Goal: Task Accomplishment & Management: Use online tool/utility

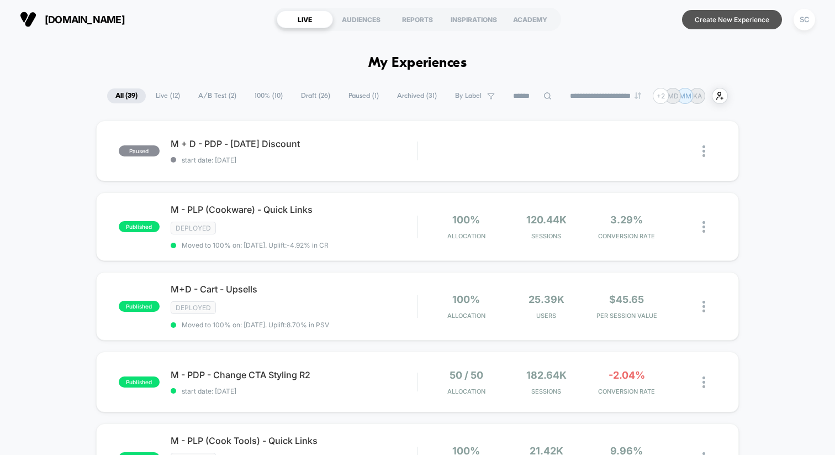
click at [704, 15] on button "Create New Experience" at bounding box center [732, 19] width 100 height 19
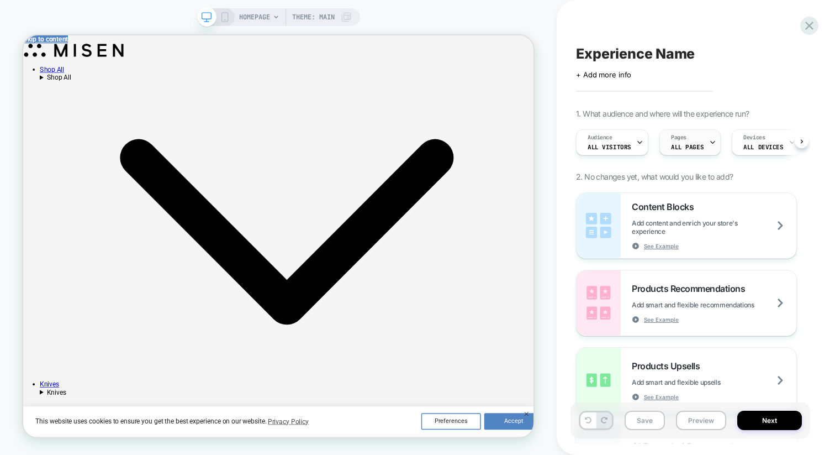
scroll to position [0, 103]
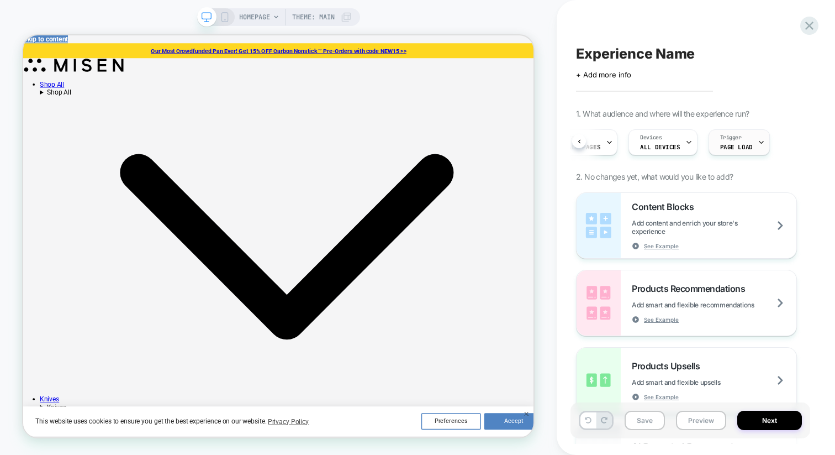
click at [729, 141] on span "Trigger" at bounding box center [731, 138] width 22 height 8
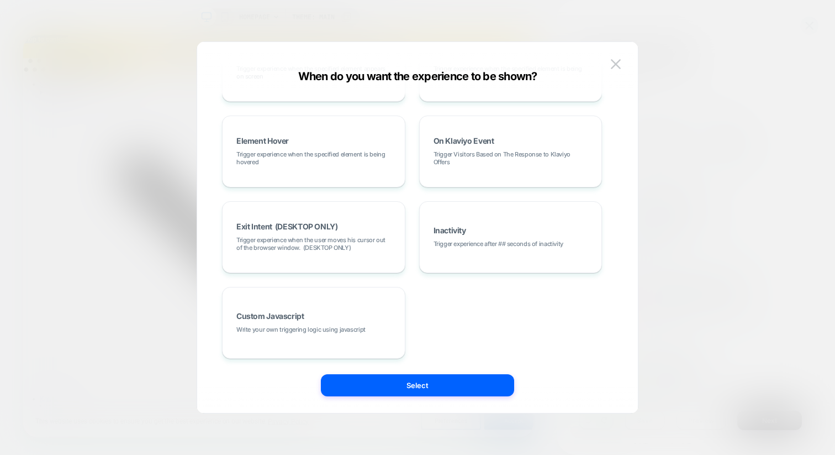
scroll to position [154, 0]
click at [268, 324] on span "Write your own triggering logic using javascript" at bounding box center [300, 328] width 129 height 8
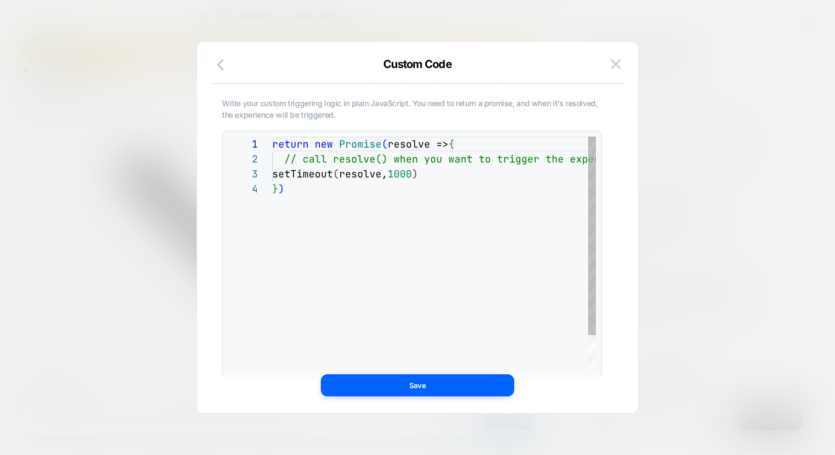
scroll to position [45, 0]
click at [223, 67] on icon "button" at bounding box center [223, 64] width 13 height 13
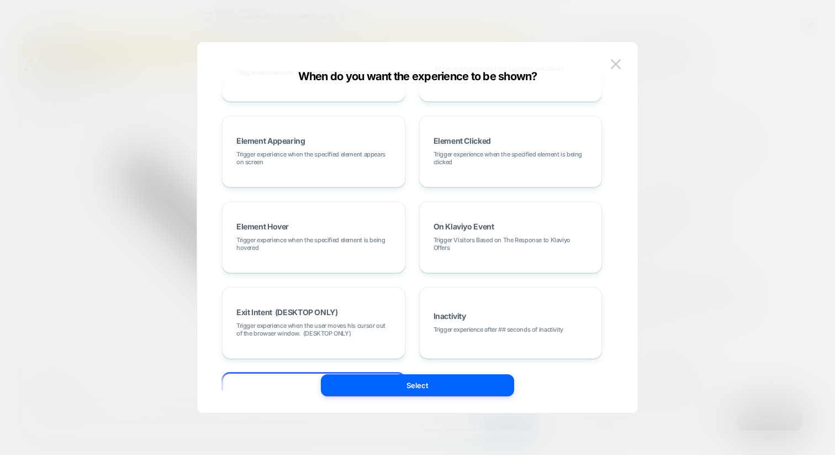
scroll to position [0, 0]
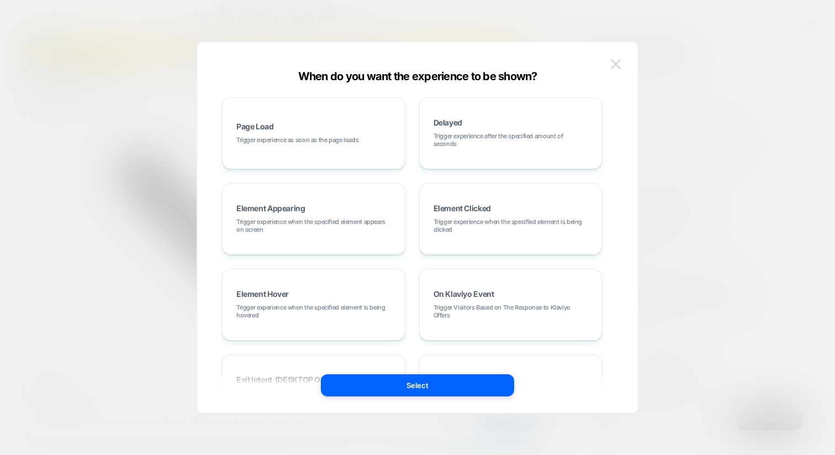
click at [619, 63] on img at bounding box center [616, 63] width 10 height 9
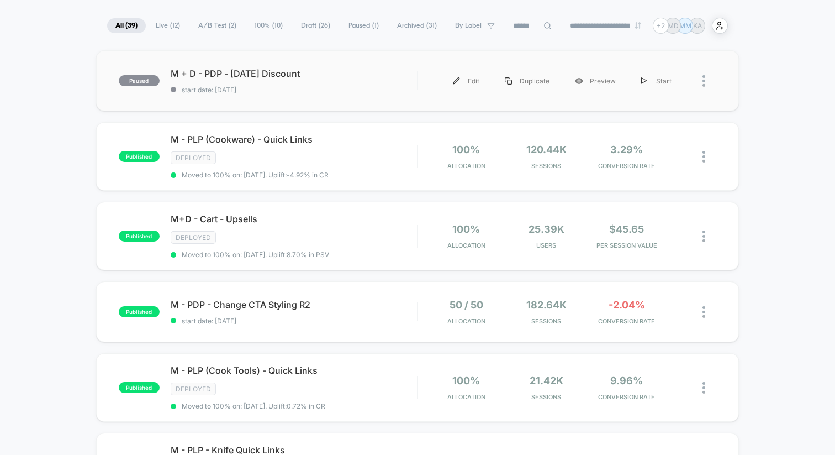
scroll to position [82, 0]
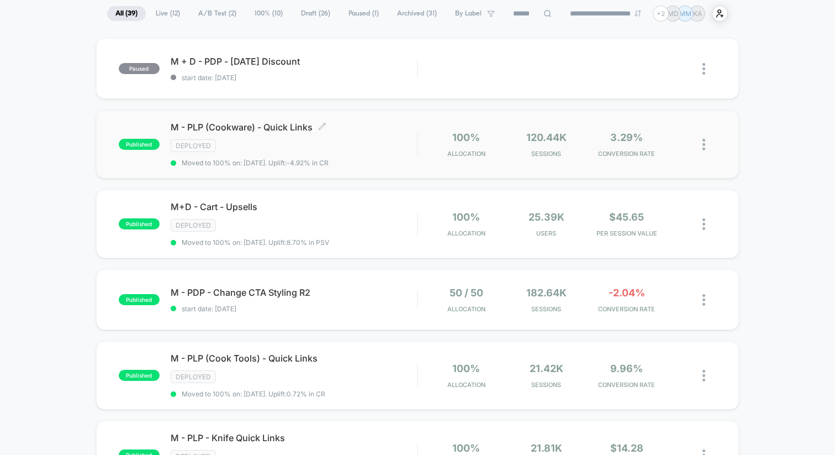
click at [313, 142] on div "Deployed" at bounding box center [294, 145] width 246 height 13
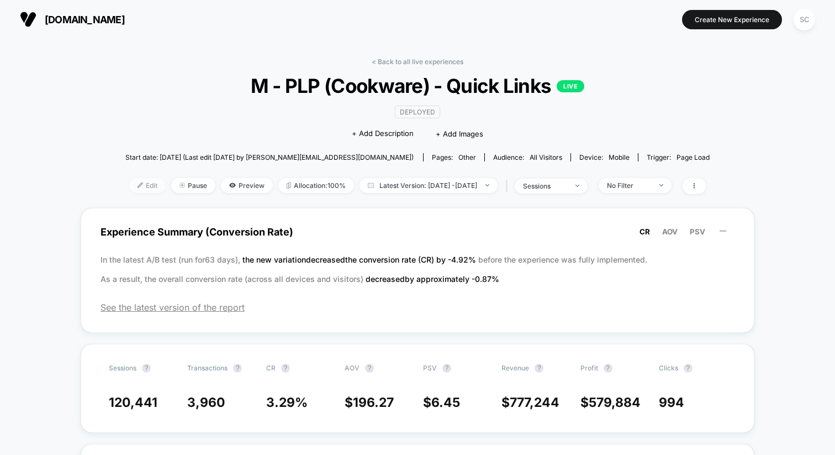
click at [129, 186] on span "Edit" at bounding box center [147, 185] width 36 height 15
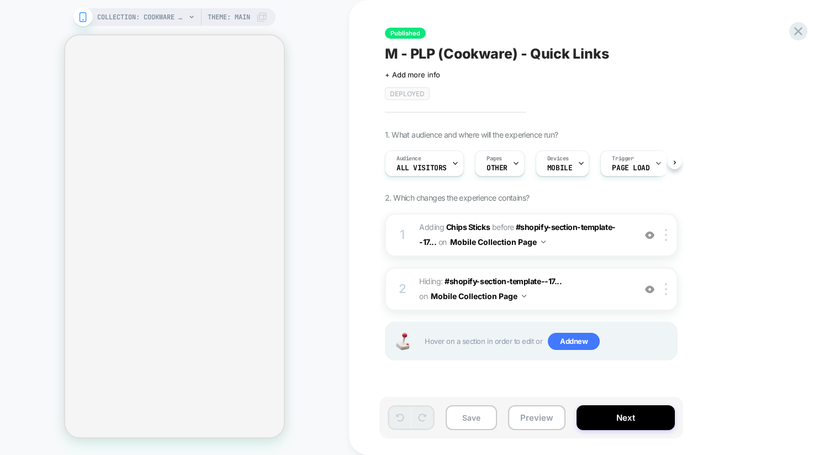
scroll to position [0, 1]
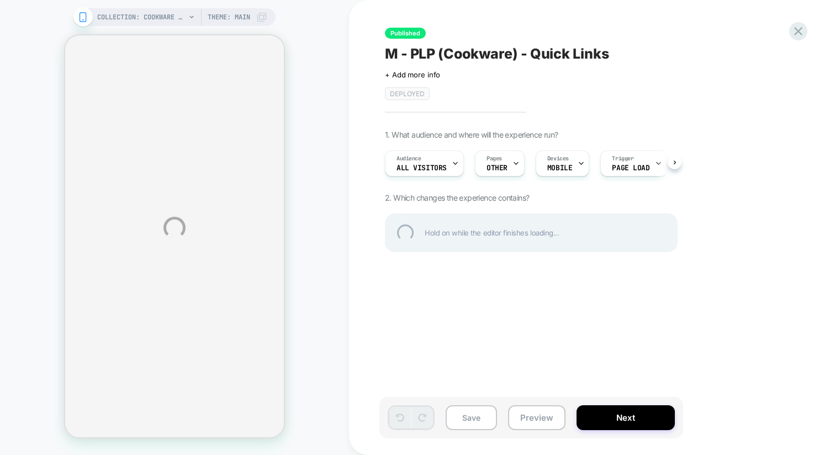
click at [522, 9] on div "COLLECTION: Cookware (Category) COLLECTION: Cookware (Category) Theme: MAIN Pub…" at bounding box center [417, 227] width 835 height 455
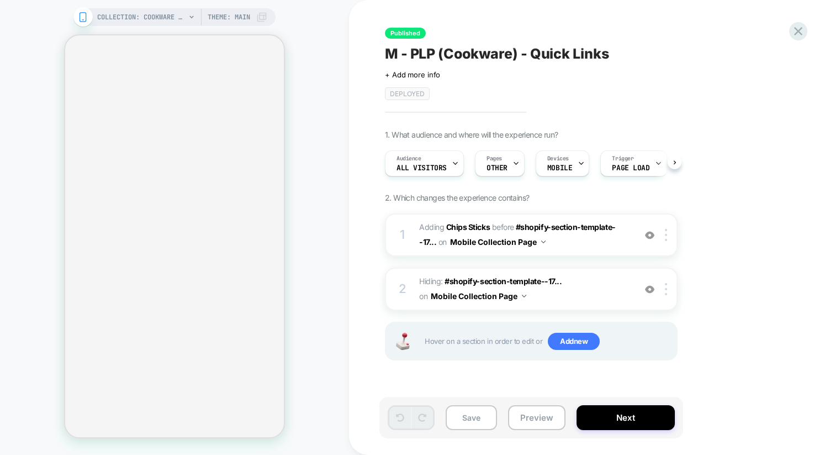
scroll to position [0, 1]
click at [649, 234] on img at bounding box center [649, 234] width 9 height 9
click at [650, 288] on img at bounding box center [649, 288] width 9 height 9
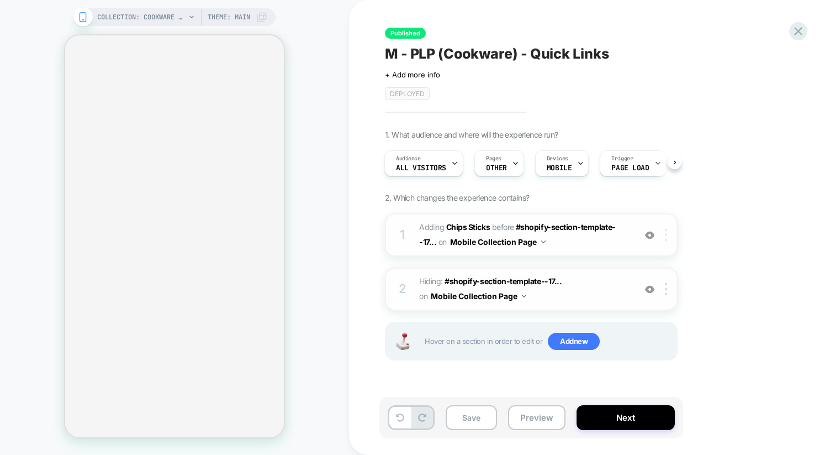
click at [668, 236] on div at bounding box center [668, 235] width 18 height 12
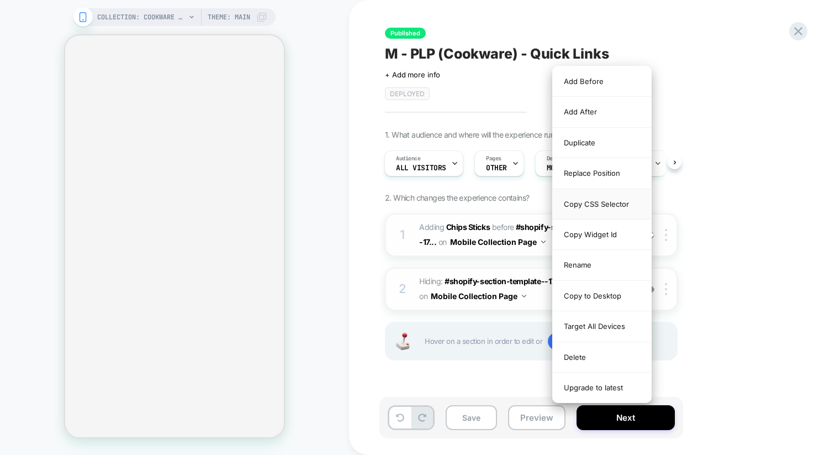
click at [589, 207] on div "Copy CSS Selector" at bounding box center [602, 204] width 98 height 30
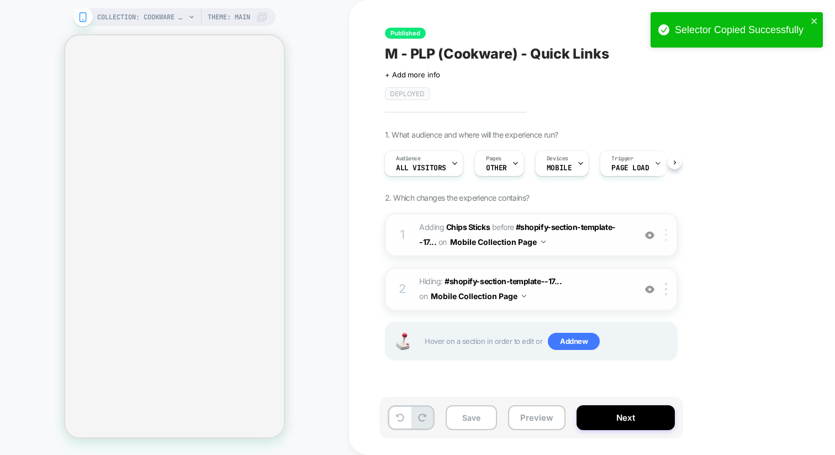
click at [667, 231] on div at bounding box center [668, 235] width 18 height 12
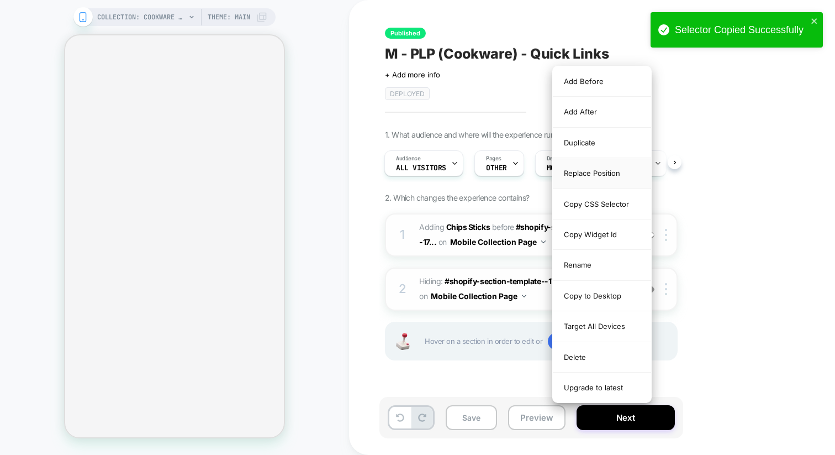
click at [605, 173] on div "Replace Position" at bounding box center [602, 173] width 98 height 30
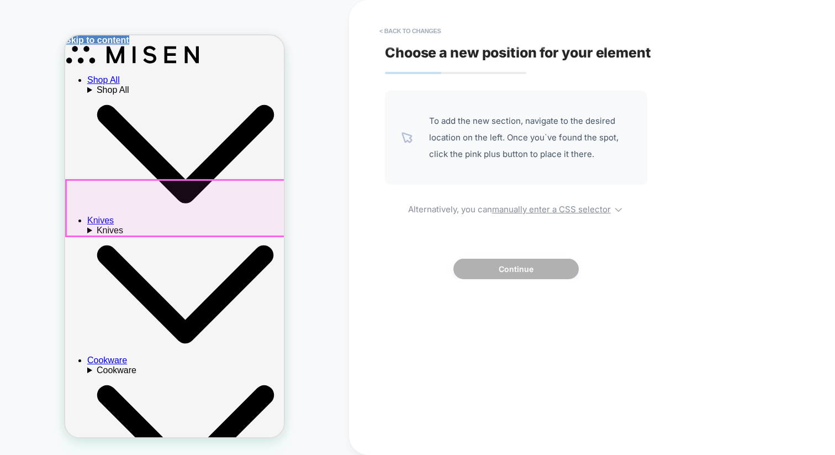
scroll to position [0, 0]
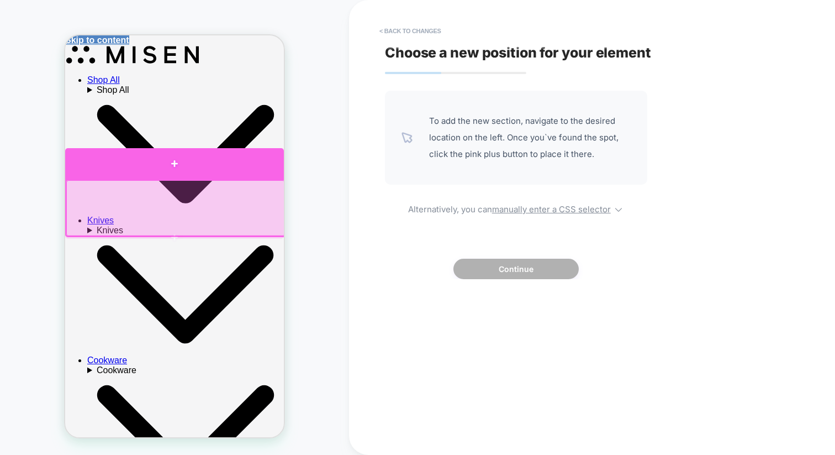
click at [232, 165] on div at bounding box center [174, 163] width 219 height 31
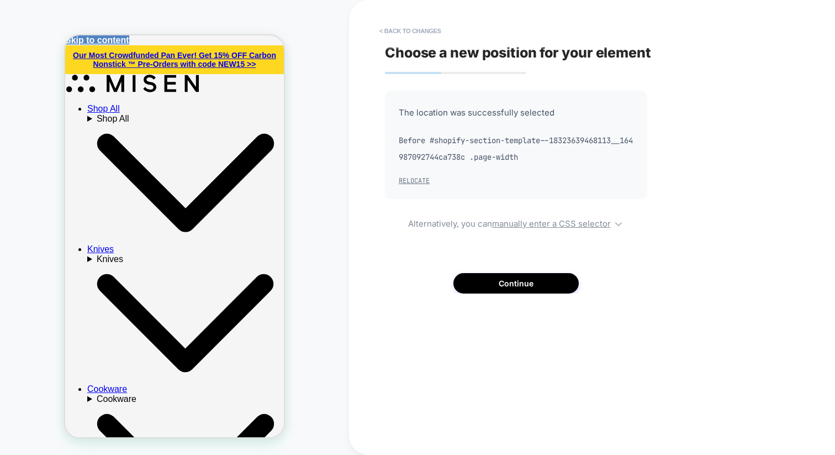
click at [424, 181] on button "Relocate" at bounding box center [414, 180] width 31 height 9
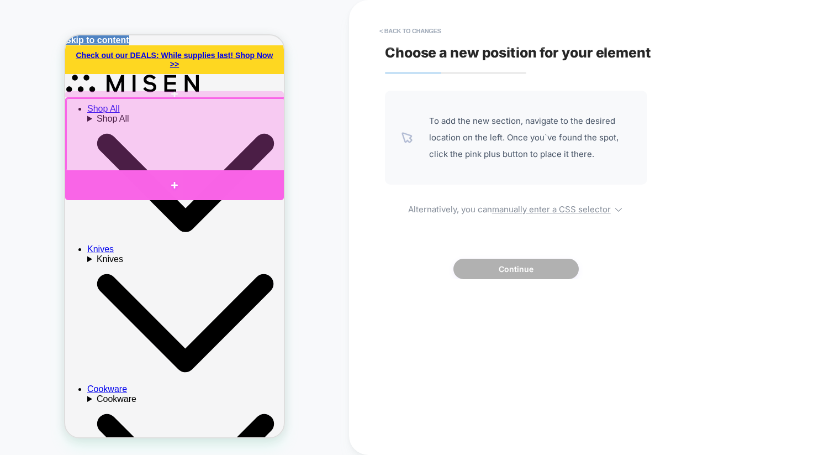
click at [176, 184] on div at bounding box center [174, 185] width 219 height 30
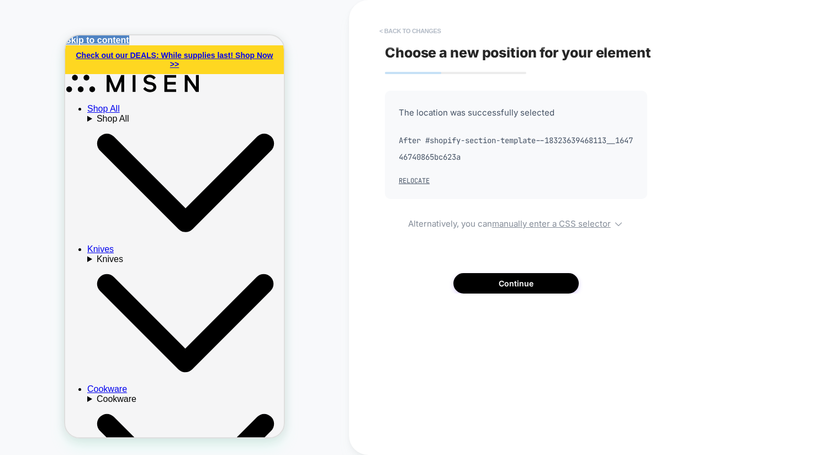
click at [398, 26] on button "< Back to changes" at bounding box center [410, 31] width 73 height 18
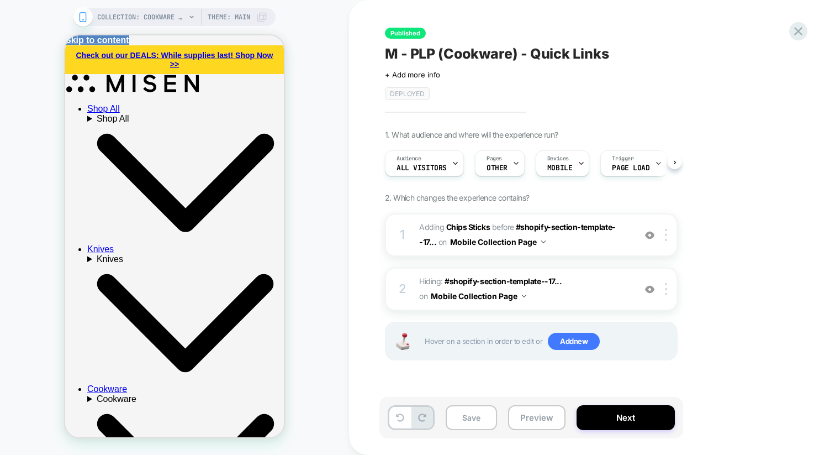
scroll to position [0, 1]
click at [543, 420] on button "Preview" at bounding box center [536, 417] width 57 height 25
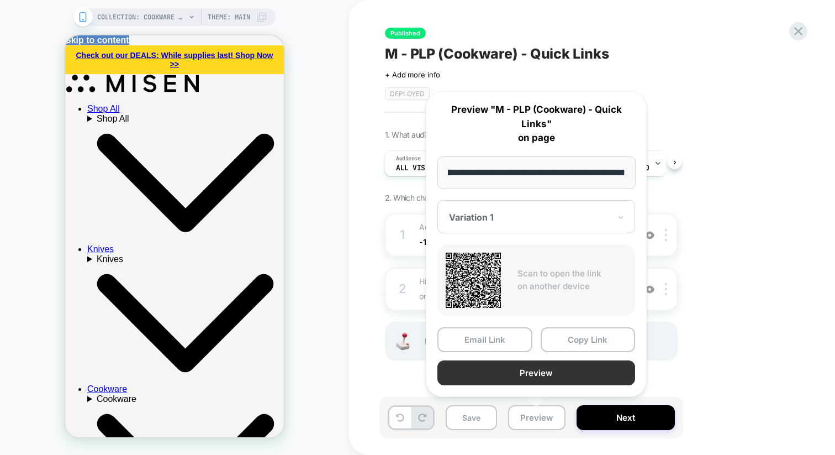
scroll to position [0, 0]
click at [522, 373] on button "Preview" at bounding box center [536, 372] width 198 height 25
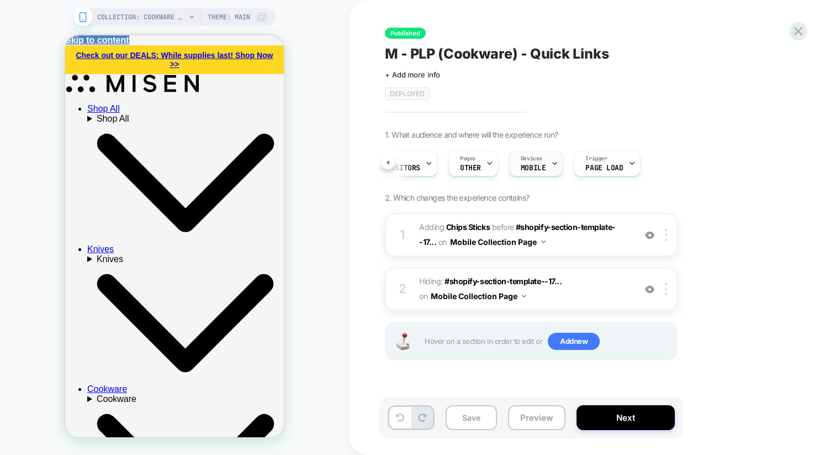
scroll to position [0, 30]
click at [480, 160] on div "Pages OTHER" at bounding box center [467, 163] width 43 height 25
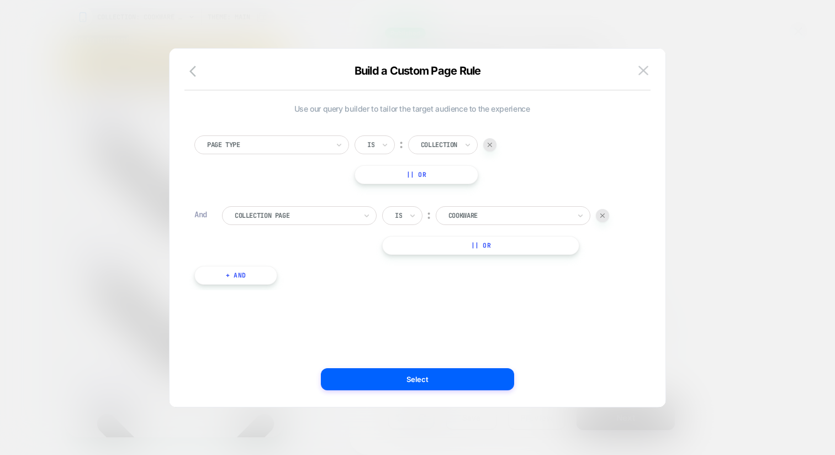
click at [722, 166] on div at bounding box center [417, 227] width 835 height 455
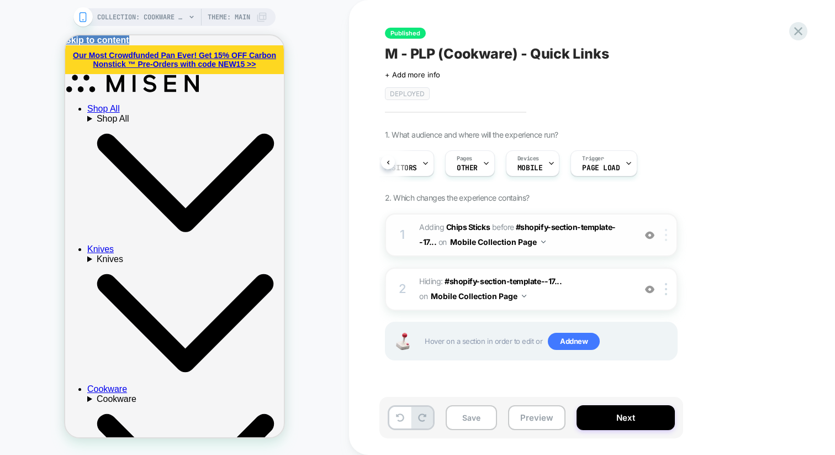
click at [670, 237] on div at bounding box center [668, 235] width 18 height 12
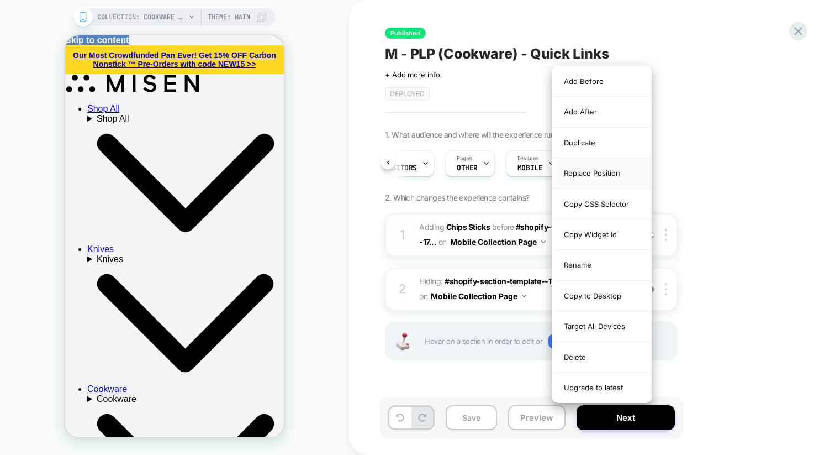
click at [586, 164] on div "Replace Position" at bounding box center [602, 173] width 98 height 30
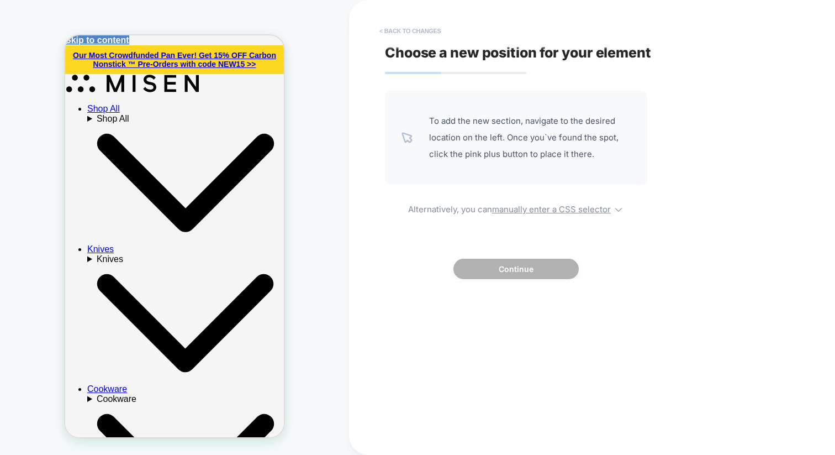
click at [395, 30] on button "< Back to changes" at bounding box center [410, 31] width 73 height 18
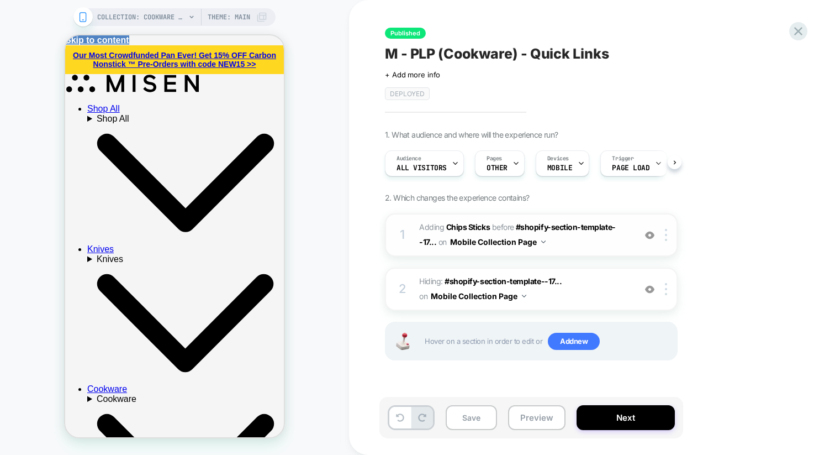
scroll to position [0, 1]
click at [664, 231] on div at bounding box center [668, 235] width 18 height 12
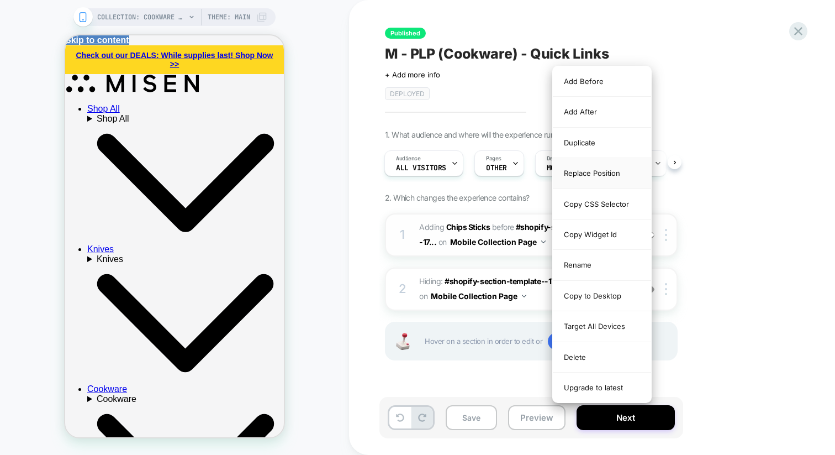
click at [601, 172] on div "Replace Position" at bounding box center [602, 173] width 98 height 30
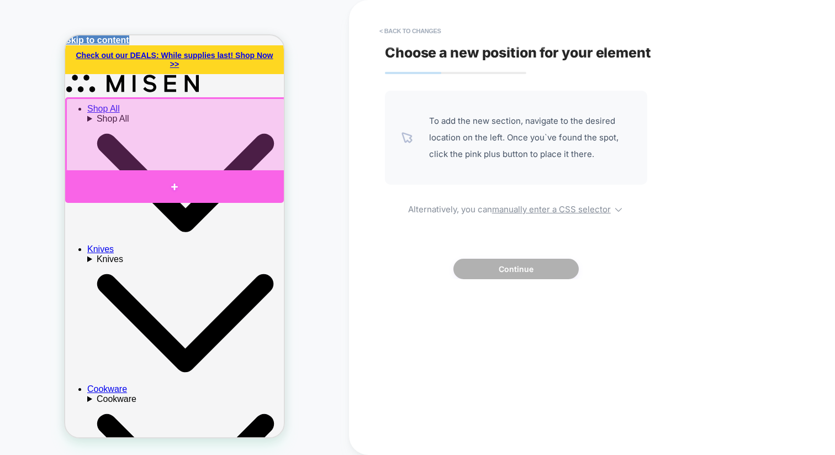
click at [171, 180] on div at bounding box center [174, 186] width 219 height 33
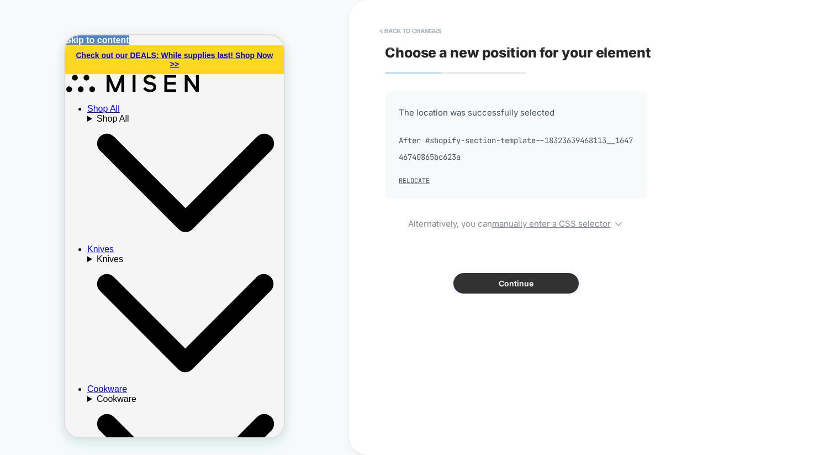
click at [497, 284] on button "Continue" at bounding box center [515, 283] width 125 height 20
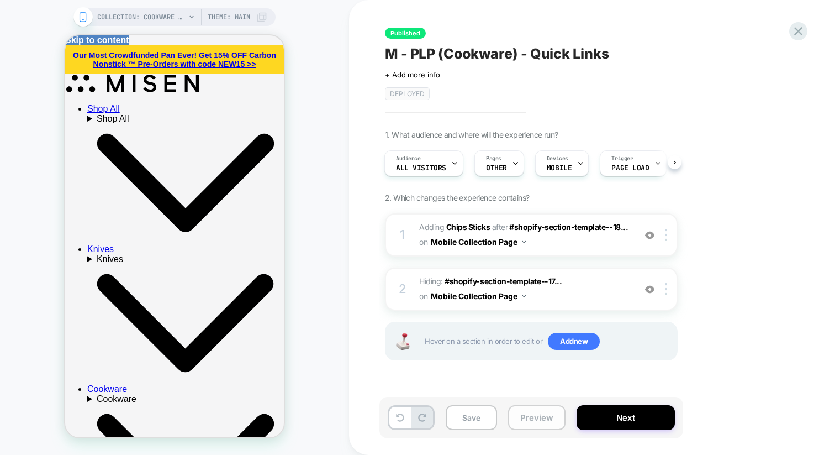
click at [530, 415] on button "Preview" at bounding box center [536, 417] width 57 height 25
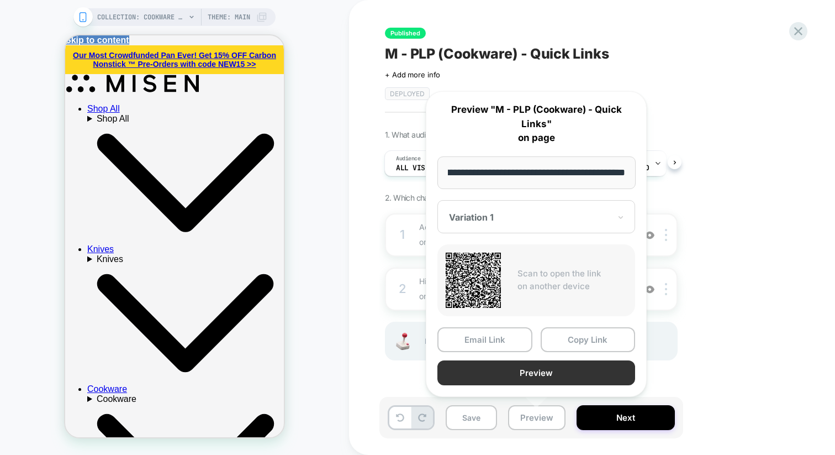
scroll to position [0, 0]
click at [512, 367] on button "Preview" at bounding box center [536, 372] width 198 height 25
